Goal: Task Accomplishment & Management: Use online tool/utility

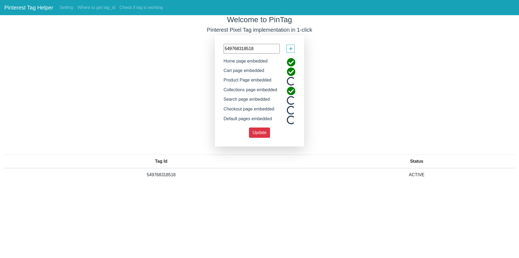
click at [37, 9] on link "Pinterest Tag Helper" at bounding box center [28, 7] width 49 height 11
click at [63, 4] on link "Setting" at bounding box center [67, 7] width 18 height 11
click at [65, 8] on link "Setting" at bounding box center [67, 7] width 18 height 11
click at [34, 6] on link "Pinterest Tag Helper" at bounding box center [28, 7] width 49 height 11
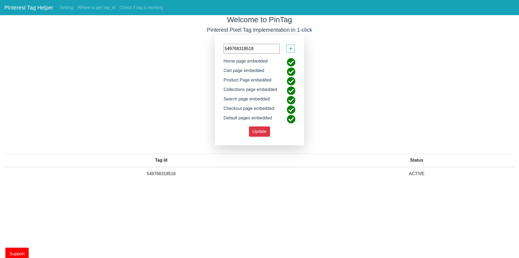
click at [34, 6] on link "Pinterest Tag Helper" at bounding box center [28, 7] width 49 height 11
click at [21, 6] on link "Pinterest Tag Helper" at bounding box center [28, 7] width 49 height 11
click at [16, 254] on span "Support" at bounding box center [16, 253] width 23 height 12
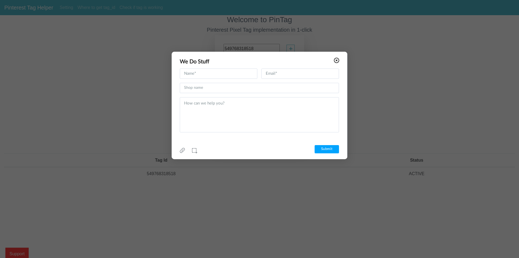
click at [336, 60] on icon at bounding box center [336, 60] width 5 height 5
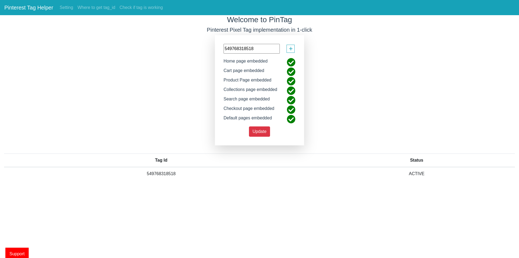
click at [34, 8] on link "Pinterest Tag Helper" at bounding box center [28, 7] width 49 height 11
